Goal: Information Seeking & Learning: Learn about a topic

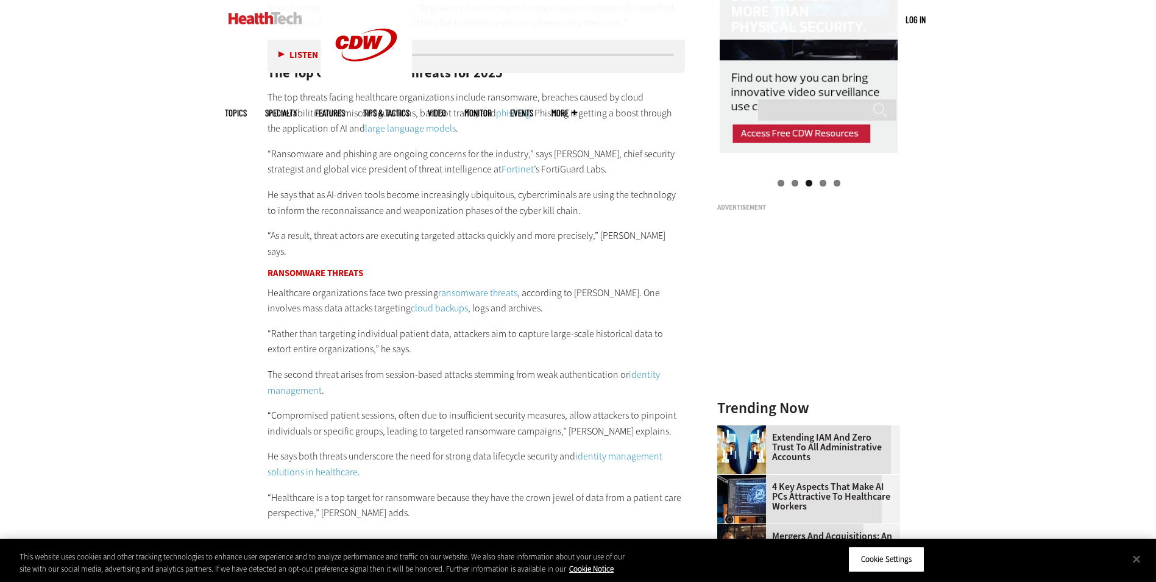
scroll to position [1417, 0]
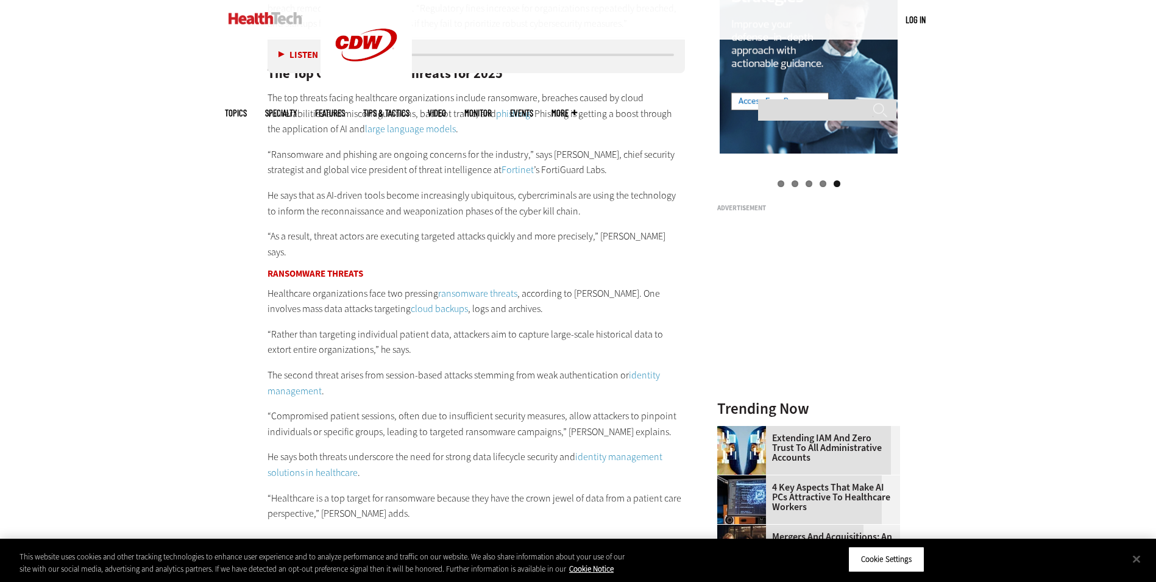
click at [471, 287] on link "ransomware threats" at bounding box center [477, 293] width 79 height 13
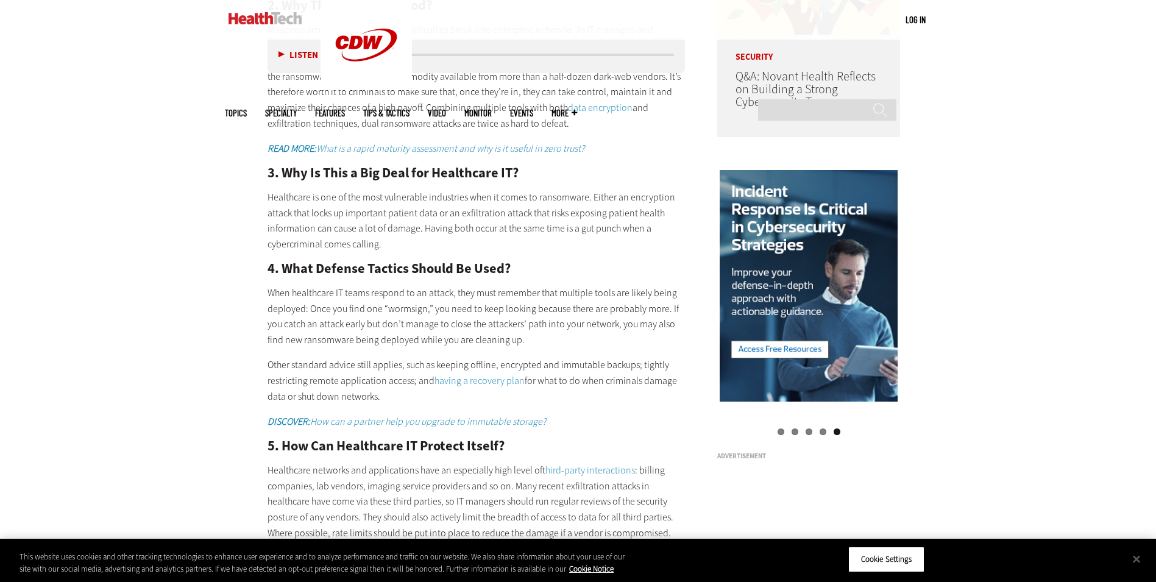
scroll to position [1169, 0]
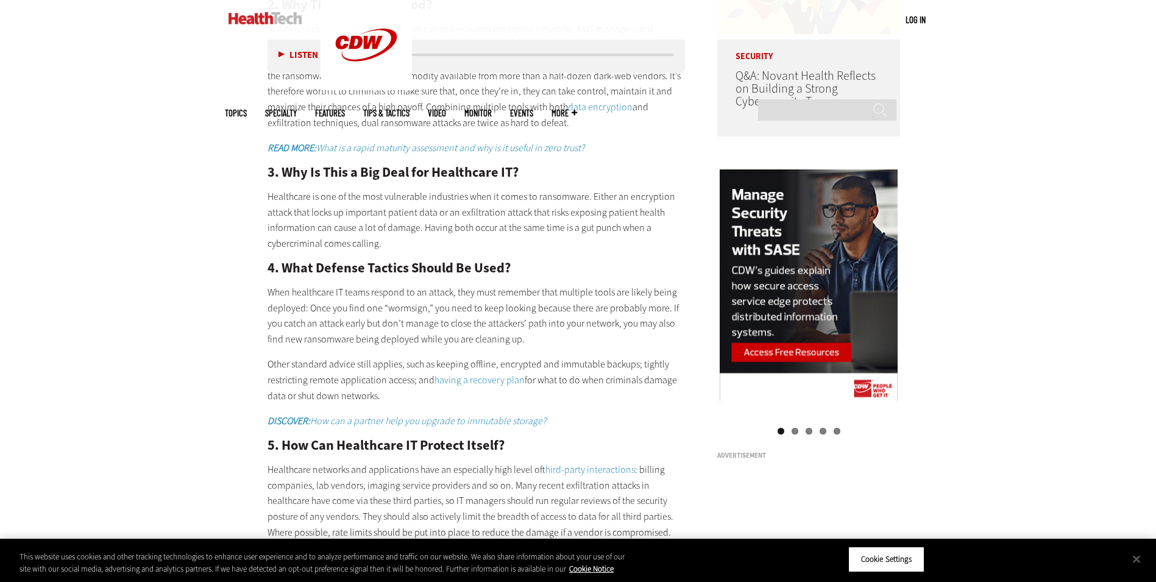
click at [93, 230] on div "Become an Insider Sign up [DATE] to receive premium content! Sign Up MENU Log i…" at bounding box center [578, 125] width 1156 height 2589
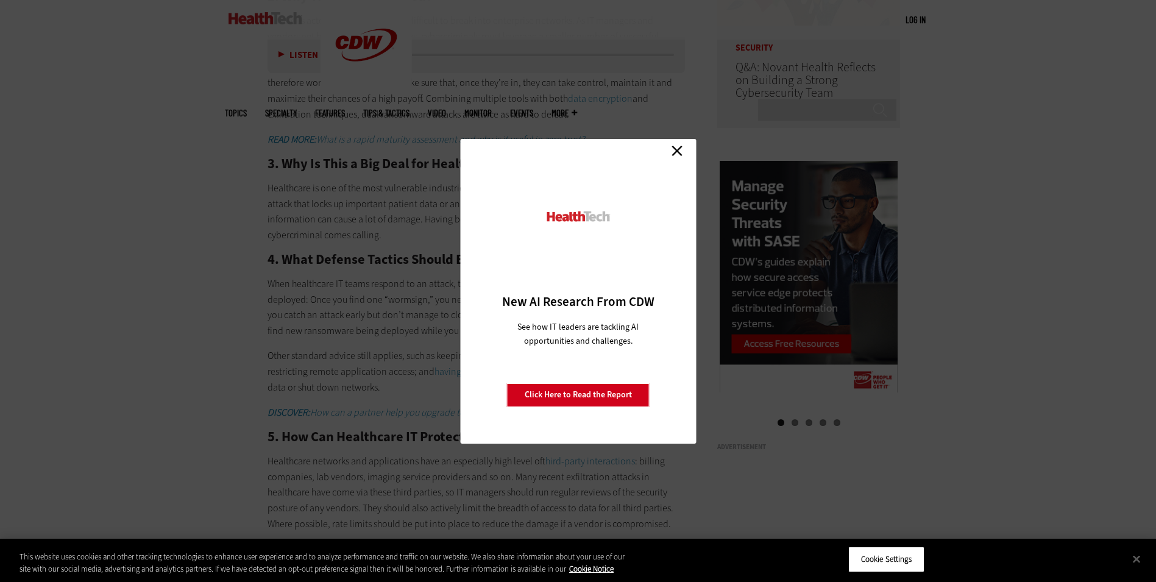
scroll to position [1181, 0]
click at [682, 154] on link "Close" at bounding box center [677, 151] width 18 height 18
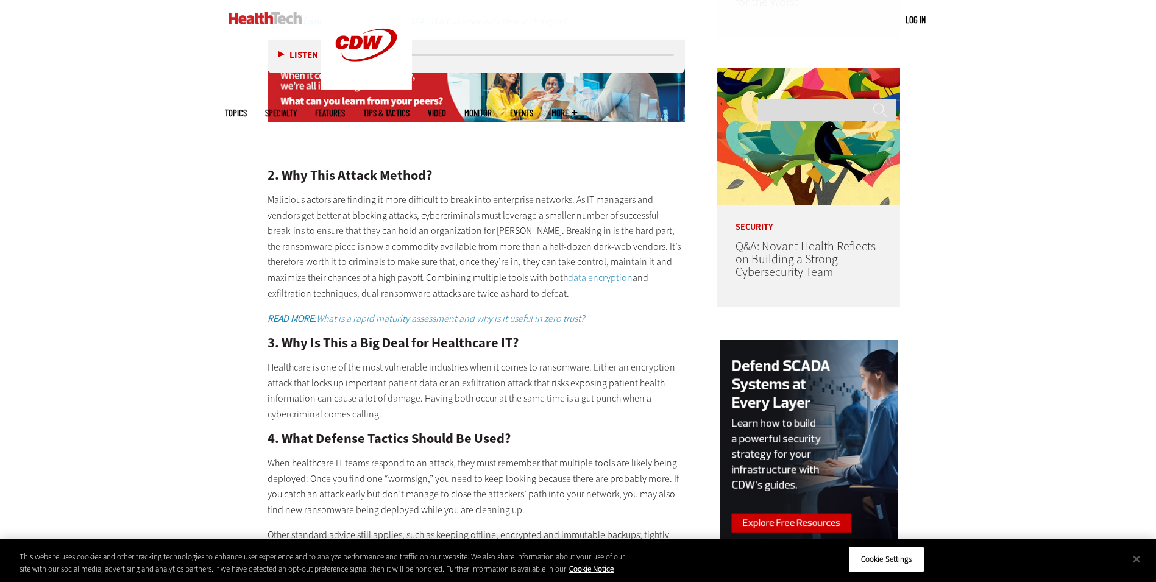
scroll to position [1006, 0]
